Goal: Transaction & Acquisition: Book appointment/travel/reservation

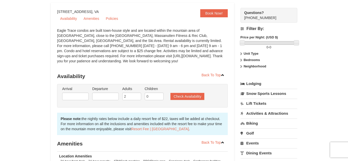
scroll to position [57, 0]
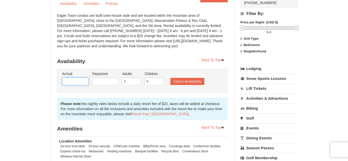
click at [65, 81] on input "text" at bounding box center [75, 82] width 27 height 8
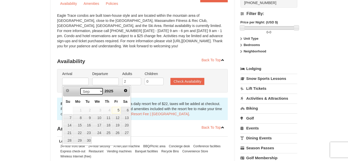
click at [98, 95] on select "Sep Oct Nov Dec" at bounding box center [92, 92] width 24 height 8
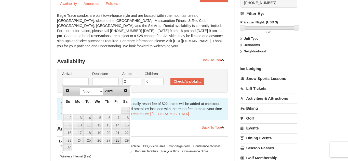
click at [117, 140] on link "28" at bounding box center [116, 140] width 9 height 7
type input "[DATE]"
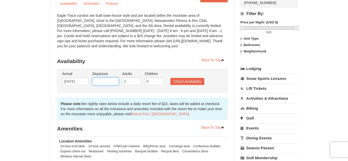
click at [95, 81] on input "text" at bounding box center [105, 82] width 27 height 8
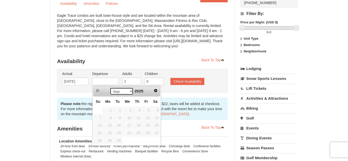
click at [121, 92] on select "Sep Oct Nov Dec" at bounding box center [122, 92] width 24 height 8
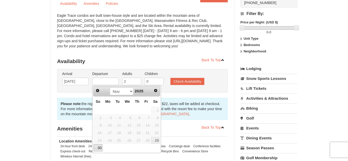
click at [101, 149] on link "30" at bounding box center [98, 147] width 9 height 7
type input "[DATE]"
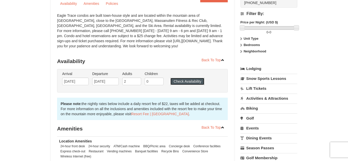
click at [199, 83] on button "Check Availability" at bounding box center [187, 81] width 34 height 7
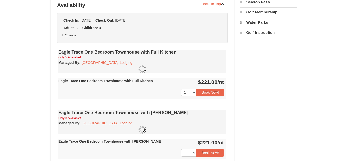
select select "9"
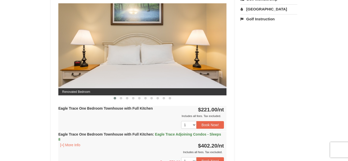
scroll to position [213, 0]
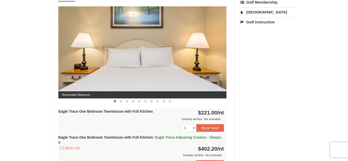
click at [215, 49] on img at bounding box center [142, 52] width 168 height 92
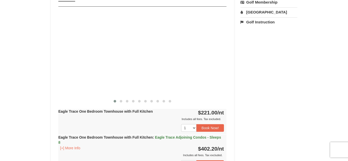
drag, startPoint x: 218, startPoint y: 52, endPoint x: 0, endPoint y: 50, distance: 218.1
click at [0, 50] on div "× [GEOGRAPHIC_DATA] - [GEOGRAPHIC_DATA] Book from $221.00! [STREET_ADDRESS], VA…" at bounding box center [174, 163] width 348 height 716
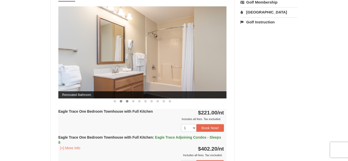
click at [123, 104] on button at bounding box center [121, 101] width 6 height 5
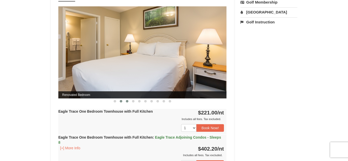
click at [126, 102] on span at bounding box center [127, 101] width 3 height 3
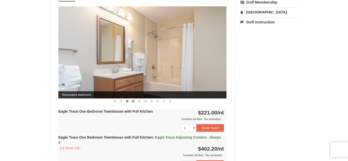
click at [133, 101] on span at bounding box center [133, 101] width 3 height 3
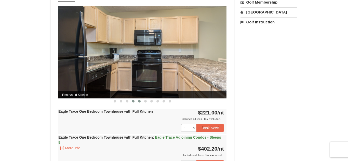
click at [138, 102] on button at bounding box center [139, 101] width 6 height 5
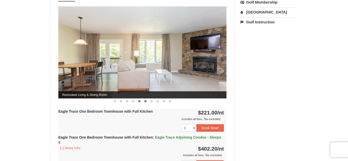
click at [146, 103] on button at bounding box center [145, 101] width 6 height 5
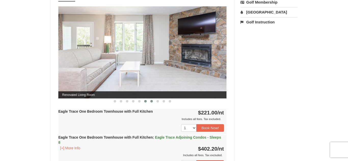
click at [152, 103] on button at bounding box center [152, 101] width 6 height 5
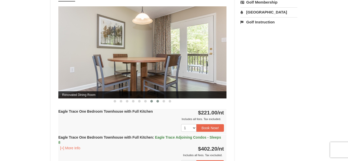
click at [157, 102] on span at bounding box center [157, 101] width 3 height 3
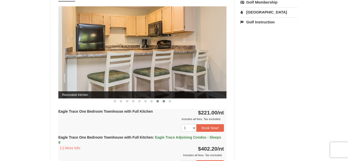
click at [163, 102] on span at bounding box center [164, 101] width 3 height 3
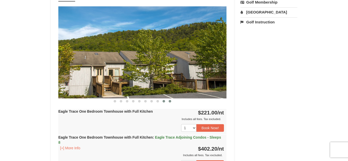
click at [171, 102] on button at bounding box center [170, 101] width 6 height 5
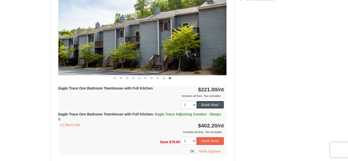
click at [207, 104] on button "Book Now!" at bounding box center [210, 105] width 28 height 8
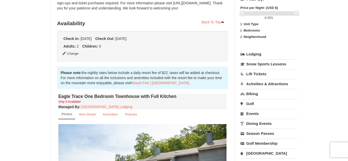
scroll to position [45, 0]
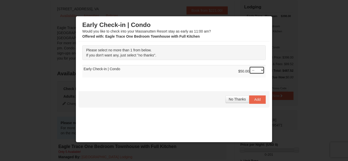
click at [261, 72] on select "-- 01" at bounding box center [256, 71] width 15 height 8
select select "1"
click at [249, 67] on select "-- 01" at bounding box center [256, 71] width 15 height 8
click at [258, 97] on button "Add" at bounding box center [257, 100] width 17 height 8
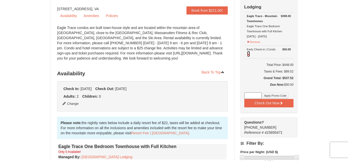
click at [249, 54] on button at bounding box center [248, 54] width 3 height 6
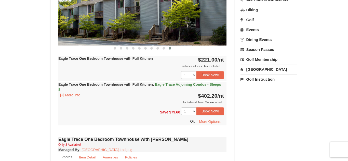
scroll to position [277, 0]
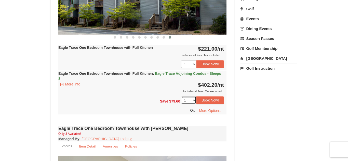
click at [193, 103] on select "1 2 3 4 5" at bounding box center [188, 101] width 15 height 8
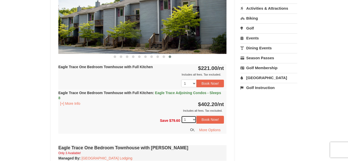
scroll to position [248, 0]
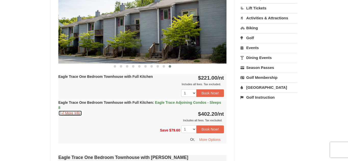
click at [62, 114] on button "[+] More Info" at bounding box center [70, 114] width 24 height 6
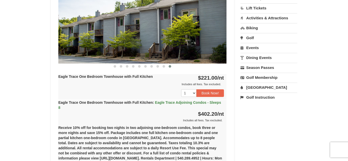
click at [63, 114] on div "Eagle Trace One Bedroom Townhouse with Full Kitchen : Eagle Trace Adjoining Con…" at bounding box center [142, 111] width 168 height 23
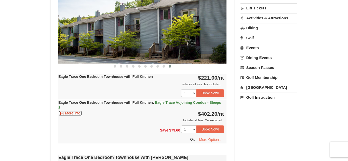
click at [63, 114] on button "[+] More Info" at bounding box center [70, 114] width 24 height 6
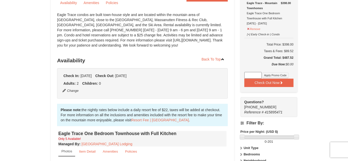
scroll to position [45, 0]
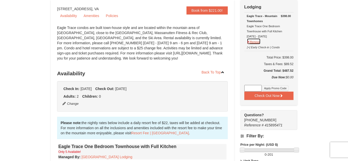
click at [258, 42] on button "Remove" at bounding box center [254, 41] width 14 height 6
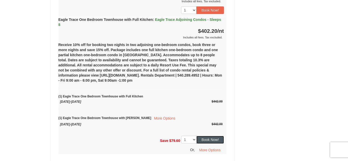
click at [203, 137] on button "Book Now!" at bounding box center [210, 140] width 28 height 8
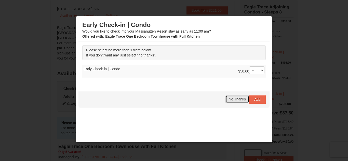
click at [244, 101] on span "No Thanks" at bounding box center [237, 99] width 17 height 4
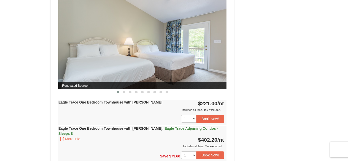
scroll to position [530, 0]
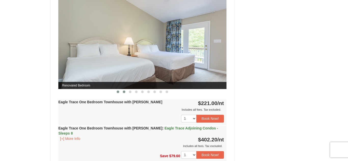
click at [124, 91] on span at bounding box center [124, 92] width 3 height 3
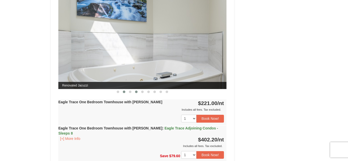
click at [135, 92] on button at bounding box center [136, 91] width 6 height 5
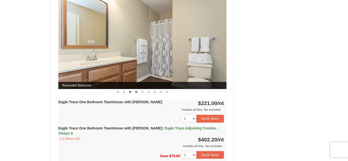
click at [132, 93] on button at bounding box center [130, 91] width 6 height 5
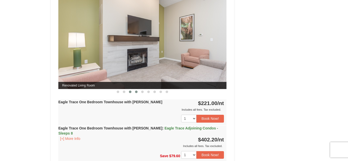
click at [135, 93] on button at bounding box center [136, 91] width 6 height 5
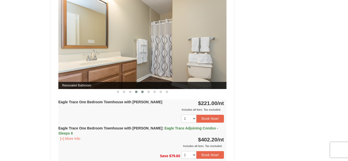
click at [142, 93] on span at bounding box center [142, 92] width 3 height 3
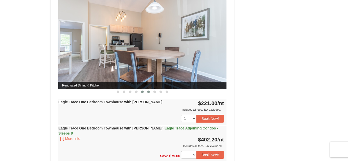
click at [151, 93] on button at bounding box center [149, 91] width 6 height 5
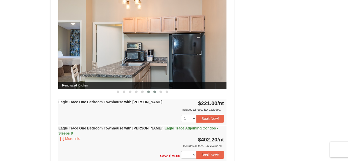
click at [152, 94] on button at bounding box center [155, 91] width 6 height 5
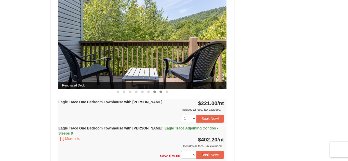
click at [160, 93] on span at bounding box center [161, 92] width 3 height 3
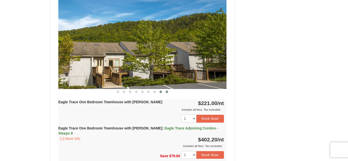
click at [167, 92] on span at bounding box center [167, 92] width 3 height 3
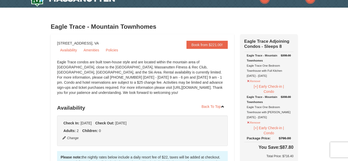
scroll to position [0, 0]
